Goal: Transaction & Acquisition: Download file/media

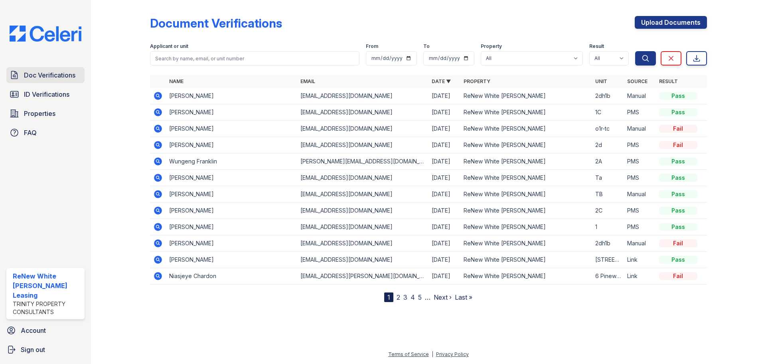
click at [61, 73] on span "Doc Verifications" at bounding box center [49, 75] width 51 height 10
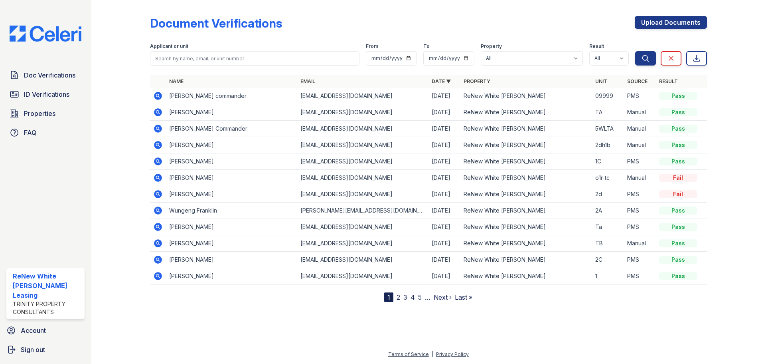
click at [155, 162] on icon at bounding box center [158, 161] width 8 height 8
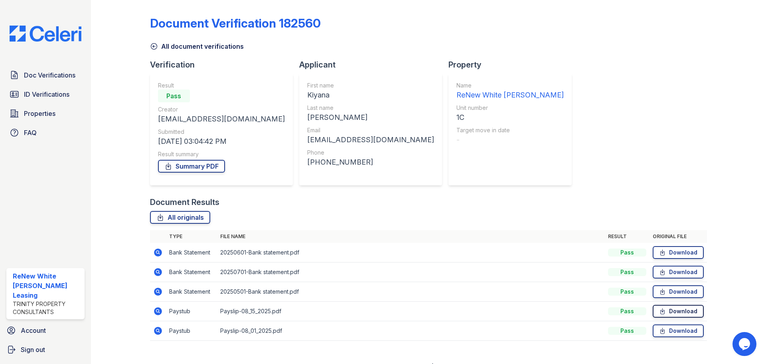
click at [680, 313] on link "Download" at bounding box center [678, 311] width 51 height 13
click at [675, 332] on link "Download" at bounding box center [678, 330] width 51 height 13
click at [669, 254] on link "Download" at bounding box center [678, 252] width 51 height 13
click at [672, 188] on div "Document Verification 182560 All document verifications Verification Result Pas…" at bounding box center [428, 175] width 557 height 345
click at [674, 329] on link "Download" at bounding box center [678, 330] width 51 height 13
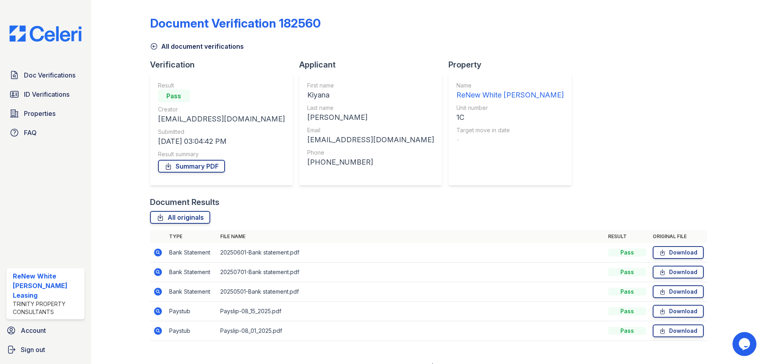
click at [707, 171] on div at bounding box center [730, 175] width 46 height 345
